Goal: Communication & Community: Answer question/provide support

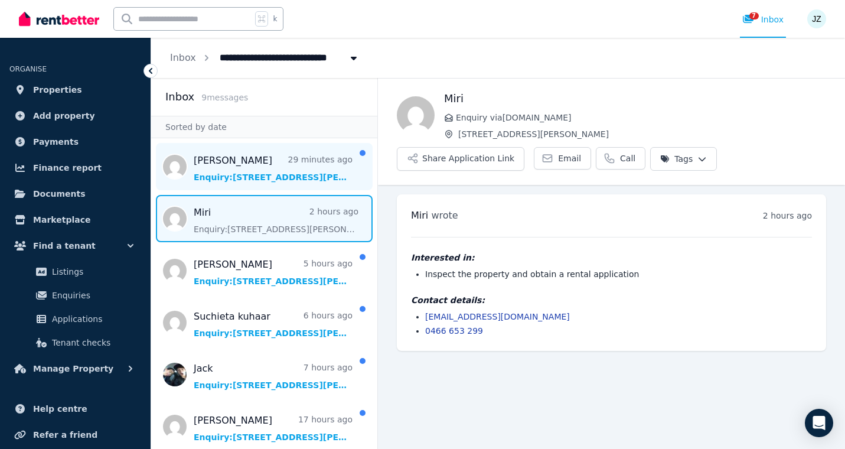
click at [327, 178] on span "Message list" at bounding box center [264, 166] width 226 height 47
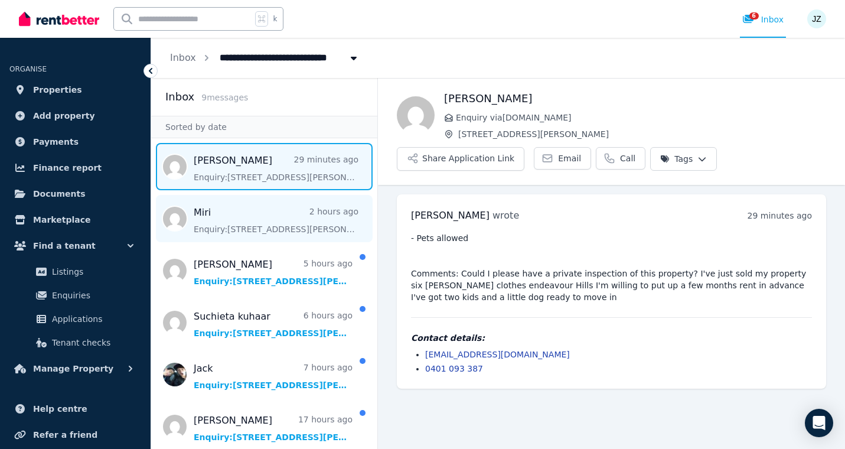
click at [253, 217] on span "Message list" at bounding box center [264, 218] width 226 height 47
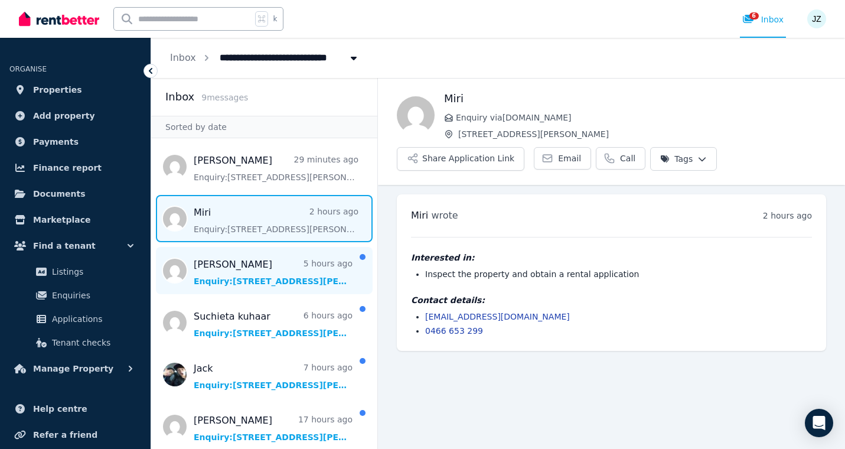
click at [275, 280] on span "Message list" at bounding box center [264, 270] width 226 height 47
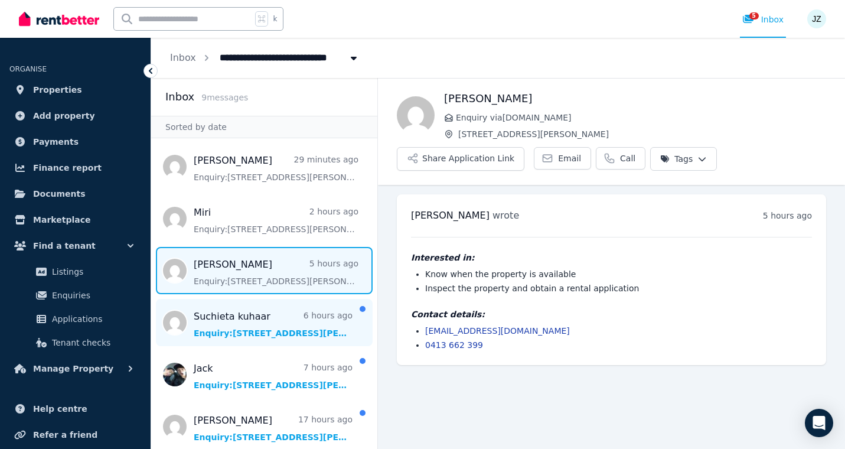
click at [281, 321] on span "Message list" at bounding box center [264, 322] width 226 height 47
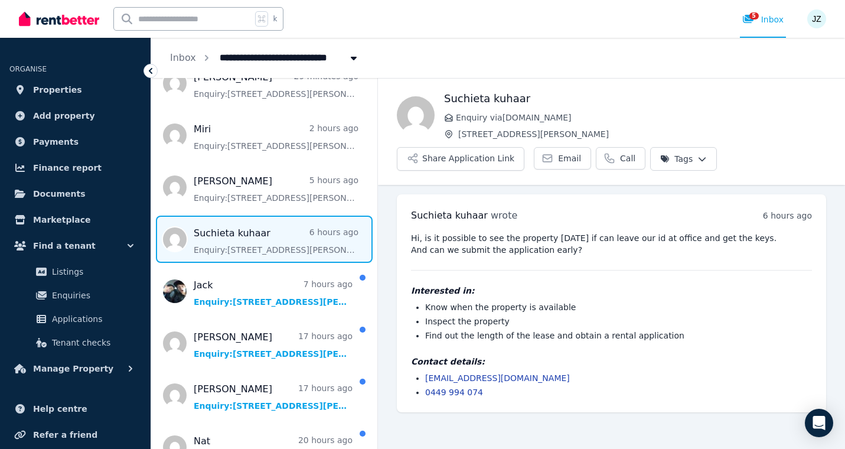
scroll to position [110, 0]
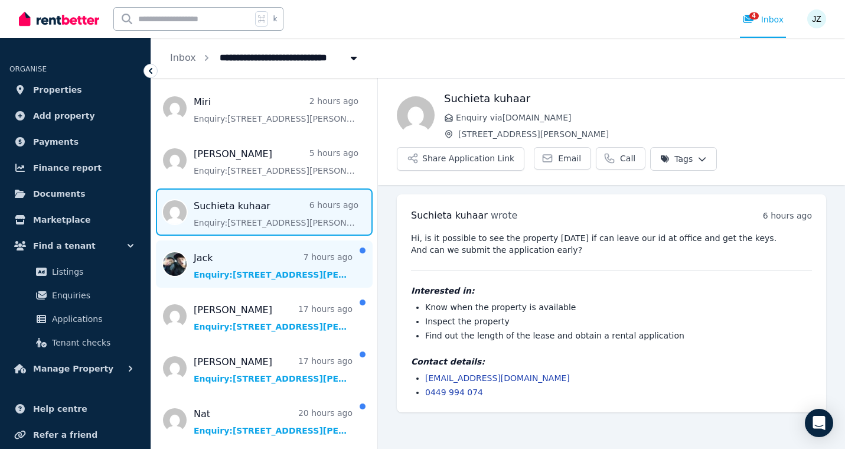
click at [249, 269] on span "Message list" at bounding box center [264, 263] width 226 height 47
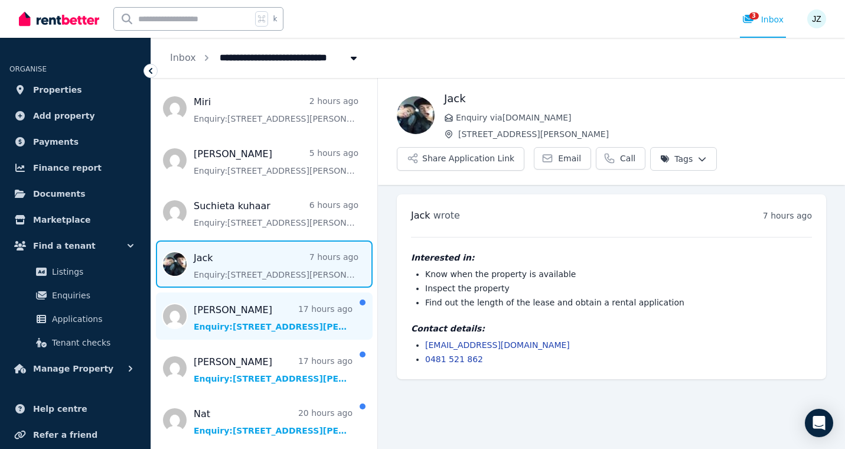
click at [276, 313] on span "Message list" at bounding box center [264, 315] width 226 height 47
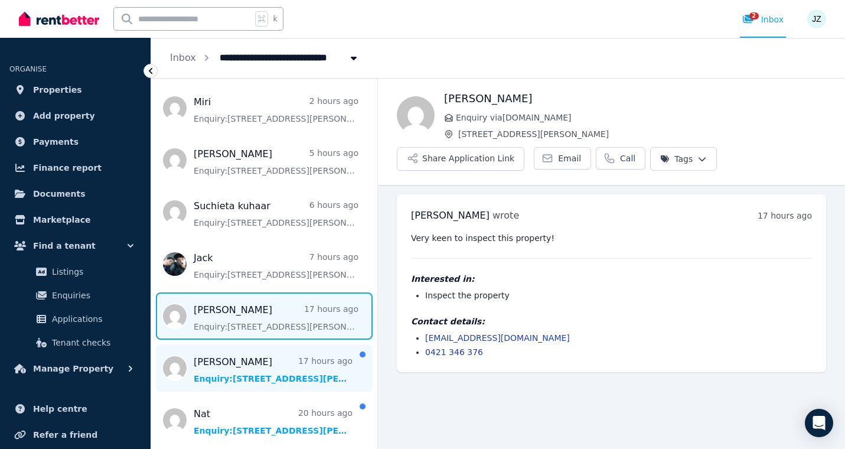
click at [272, 372] on span "Message list" at bounding box center [264, 367] width 226 height 47
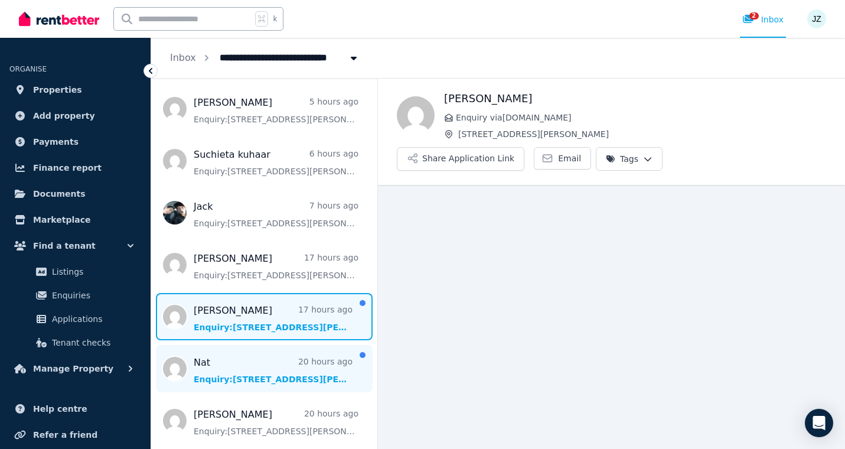
scroll to position [162, 0]
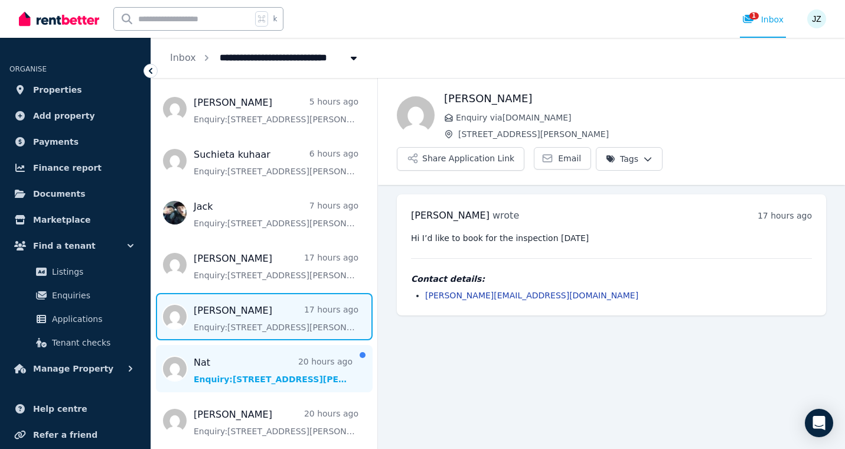
click at [262, 360] on span "Message list" at bounding box center [264, 368] width 226 height 47
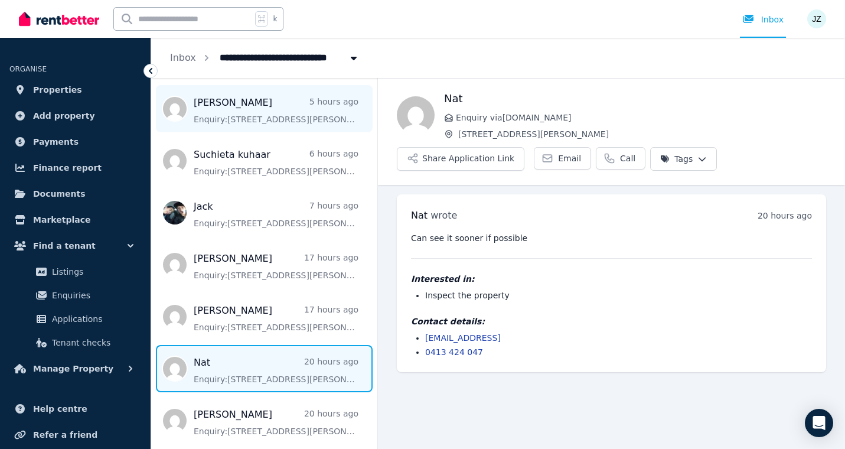
click at [247, 119] on span "Message list" at bounding box center [264, 108] width 226 height 47
